Goal: Navigation & Orientation: Find specific page/section

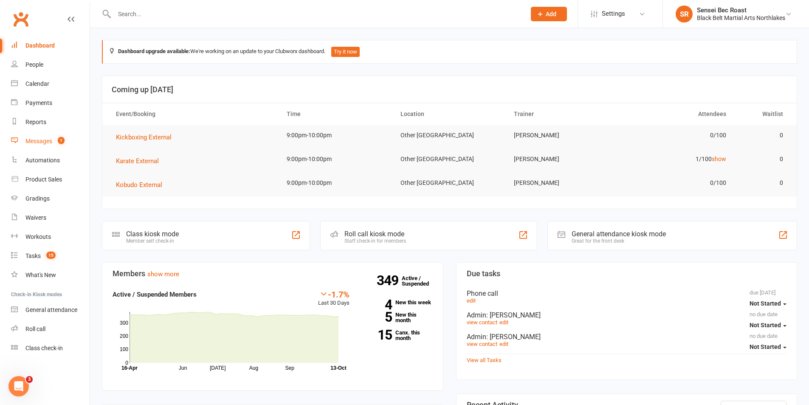
click at [42, 141] on div "Messages" at bounding box center [38, 141] width 27 height 7
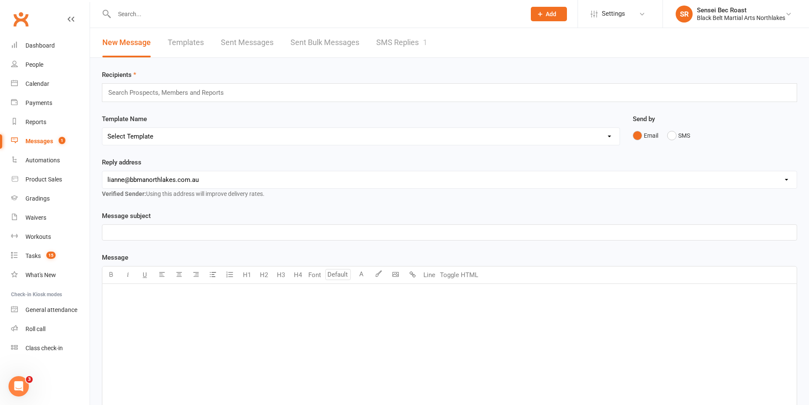
click at [401, 47] on link "SMS Replies 1" at bounding box center [401, 42] width 51 height 29
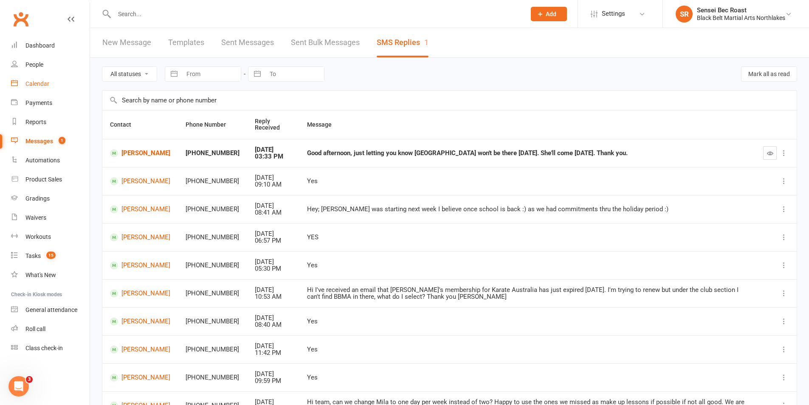
click at [41, 87] on div "Calendar" at bounding box center [37, 83] width 24 height 7
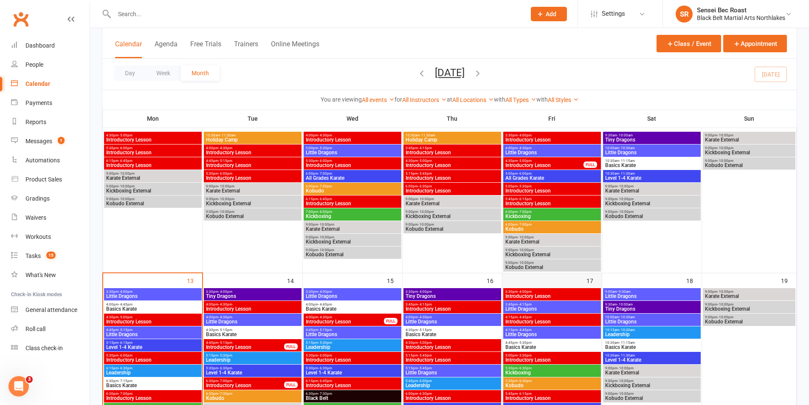
scroll to position [297, 0]
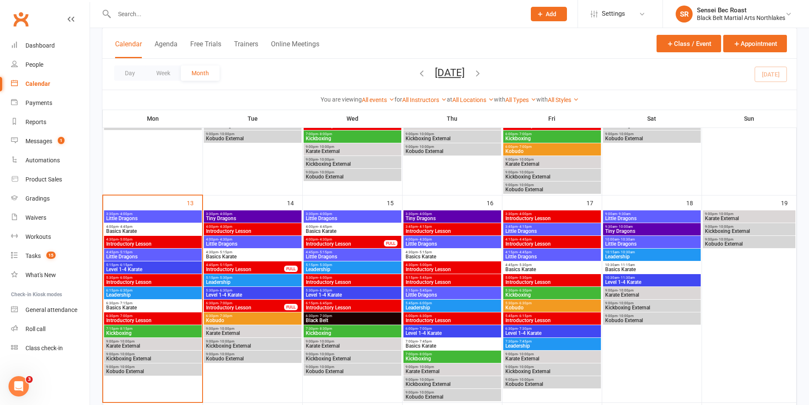
click at [151, 327] on span "7:15pm - 8:15pm" at bounding box center [153, 329] width 94 height 4
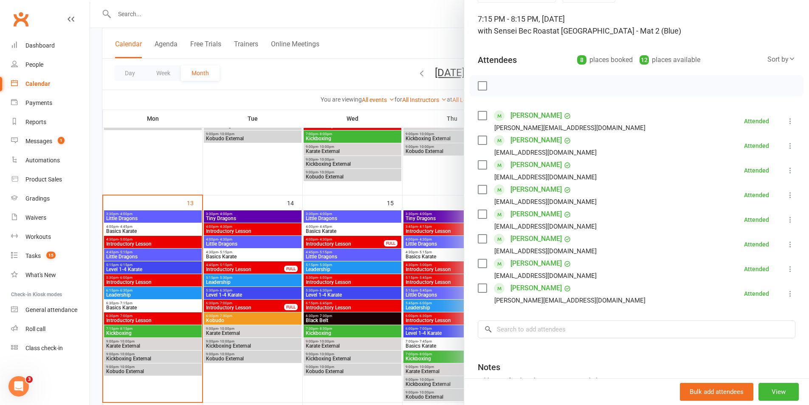
scroll to position [0, 0]
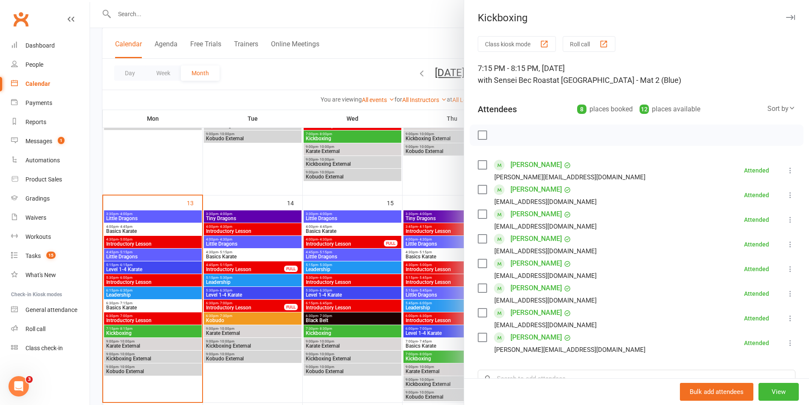
click at [245, 201] on div at bounding box center [449, 202] width 719 height 405
